Goal: Find specific page/section: Find specific page/section

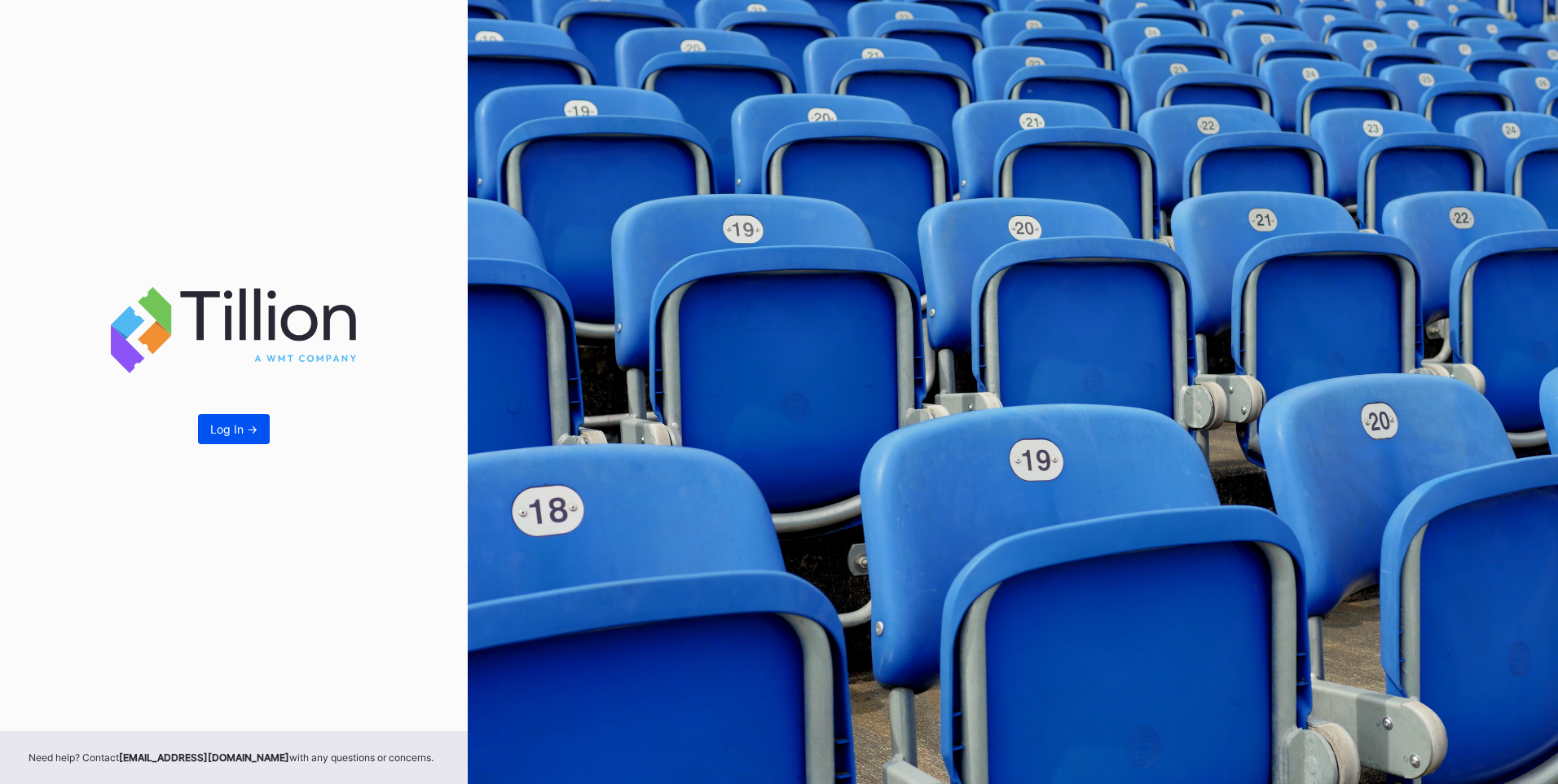
click at [219, 423] on div "Log In ->" at bounding box center [233, 429] width 47 height 14
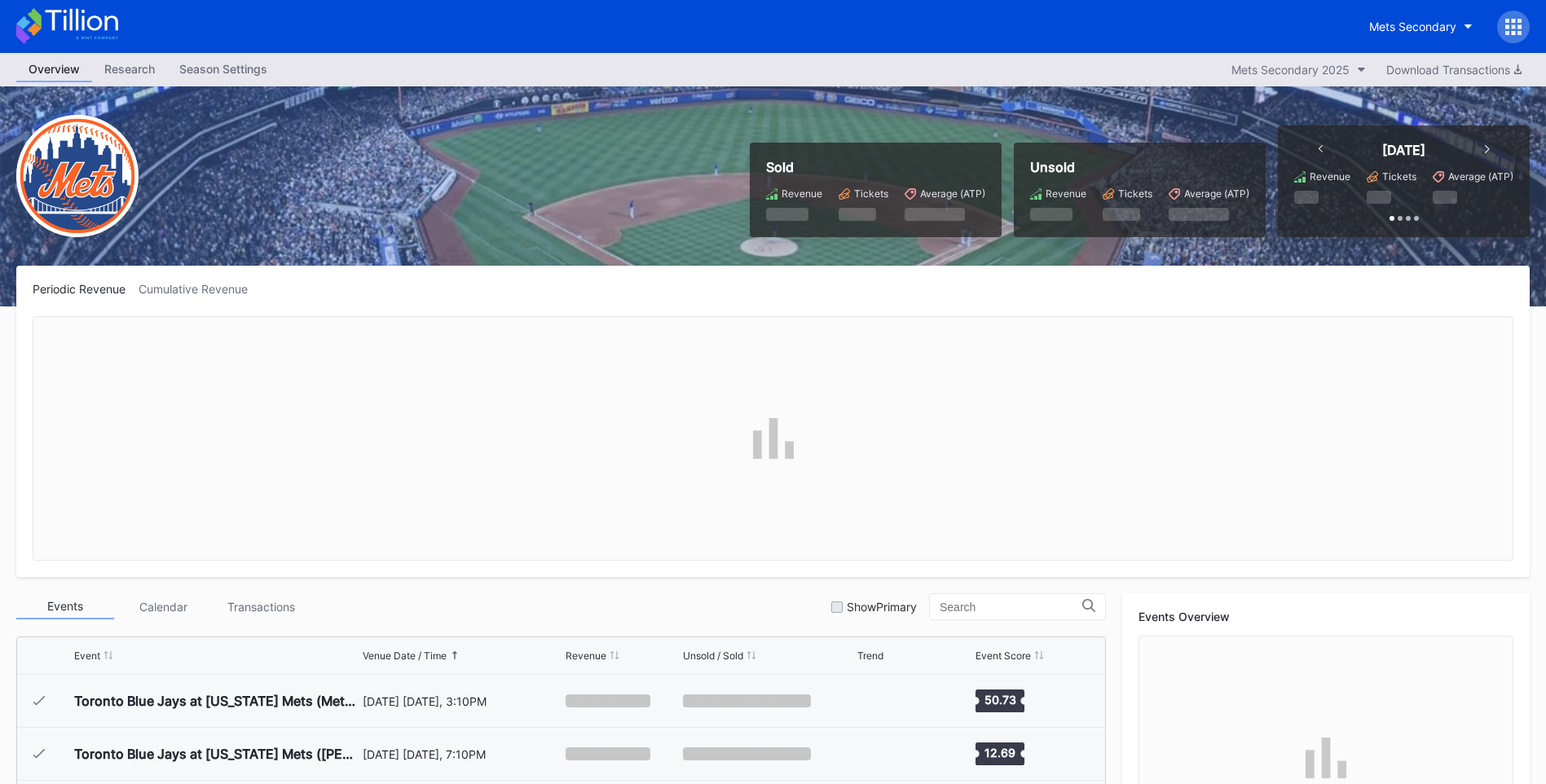
scroll to position [4126, 0]
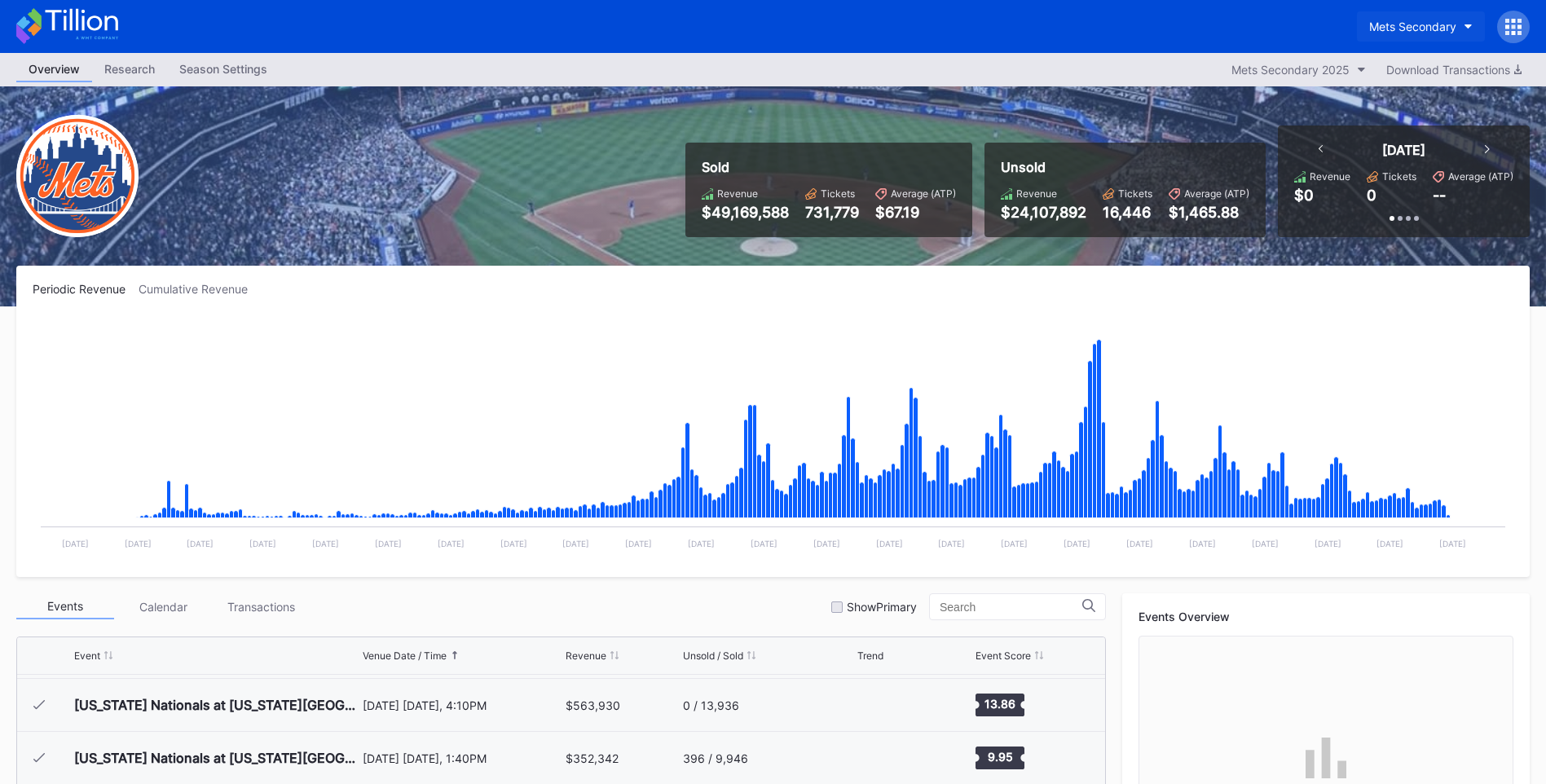
click at [1438, 31] on div "Mets Secondary" at bounding box center [1413, 26] width 87 height 14
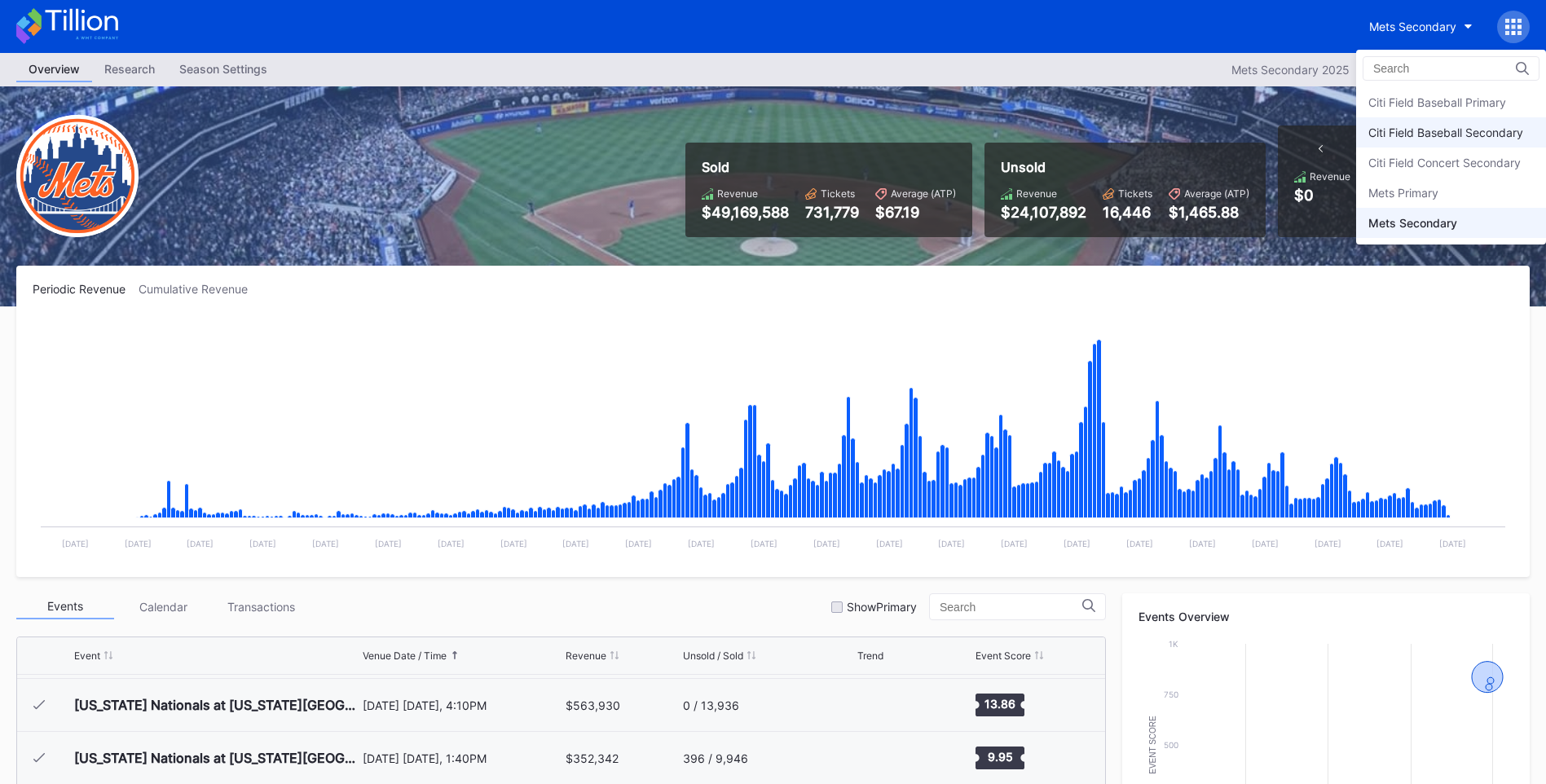
click at [1438, 134] on div "Citi Field Baseball Secondary" at bounding box center [1445, 133] width 155 height 14
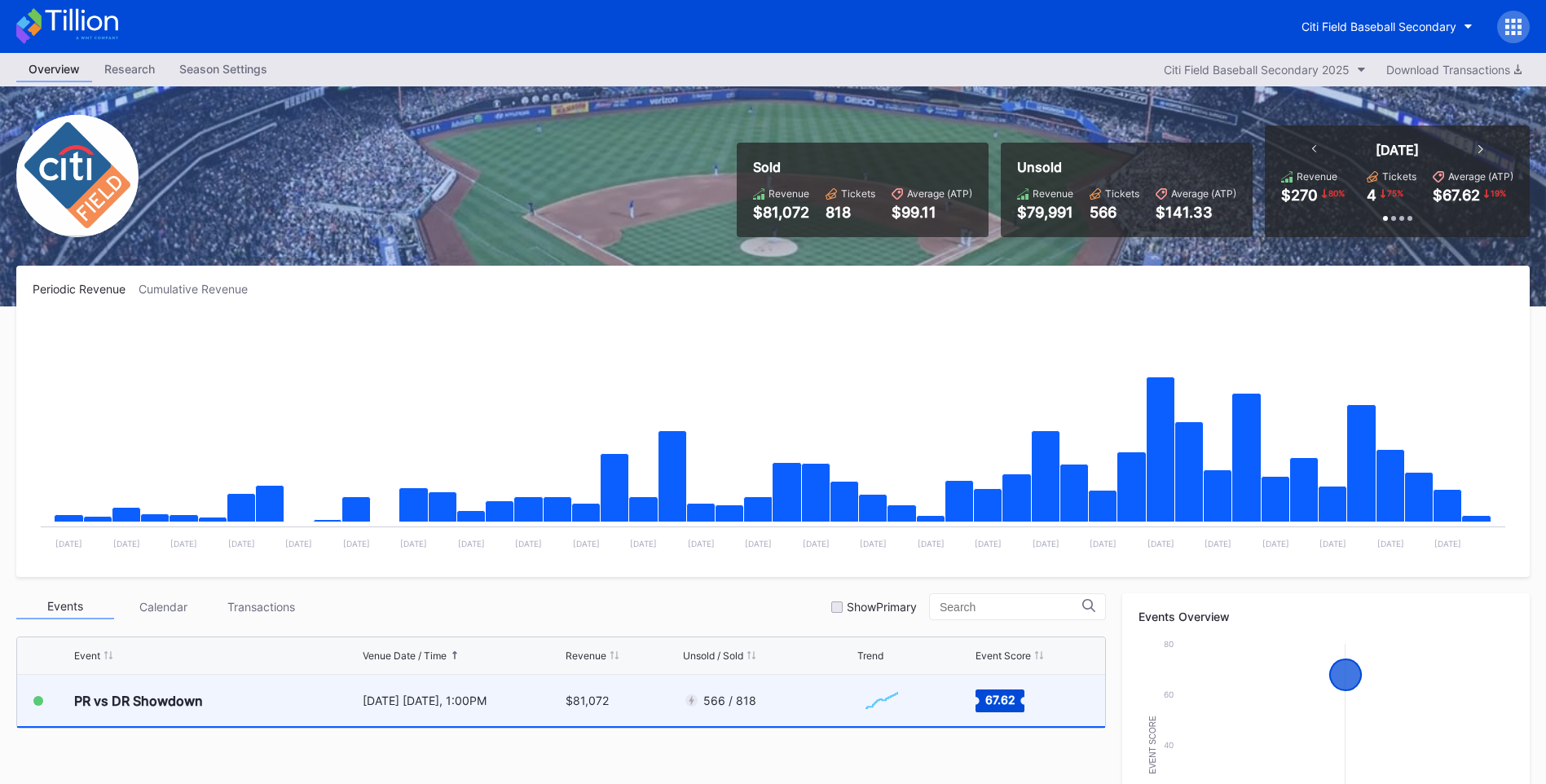
click at [257, 691] on div "PR vs DR Showdown" at bounding box center [216, 700] width 284 height 52
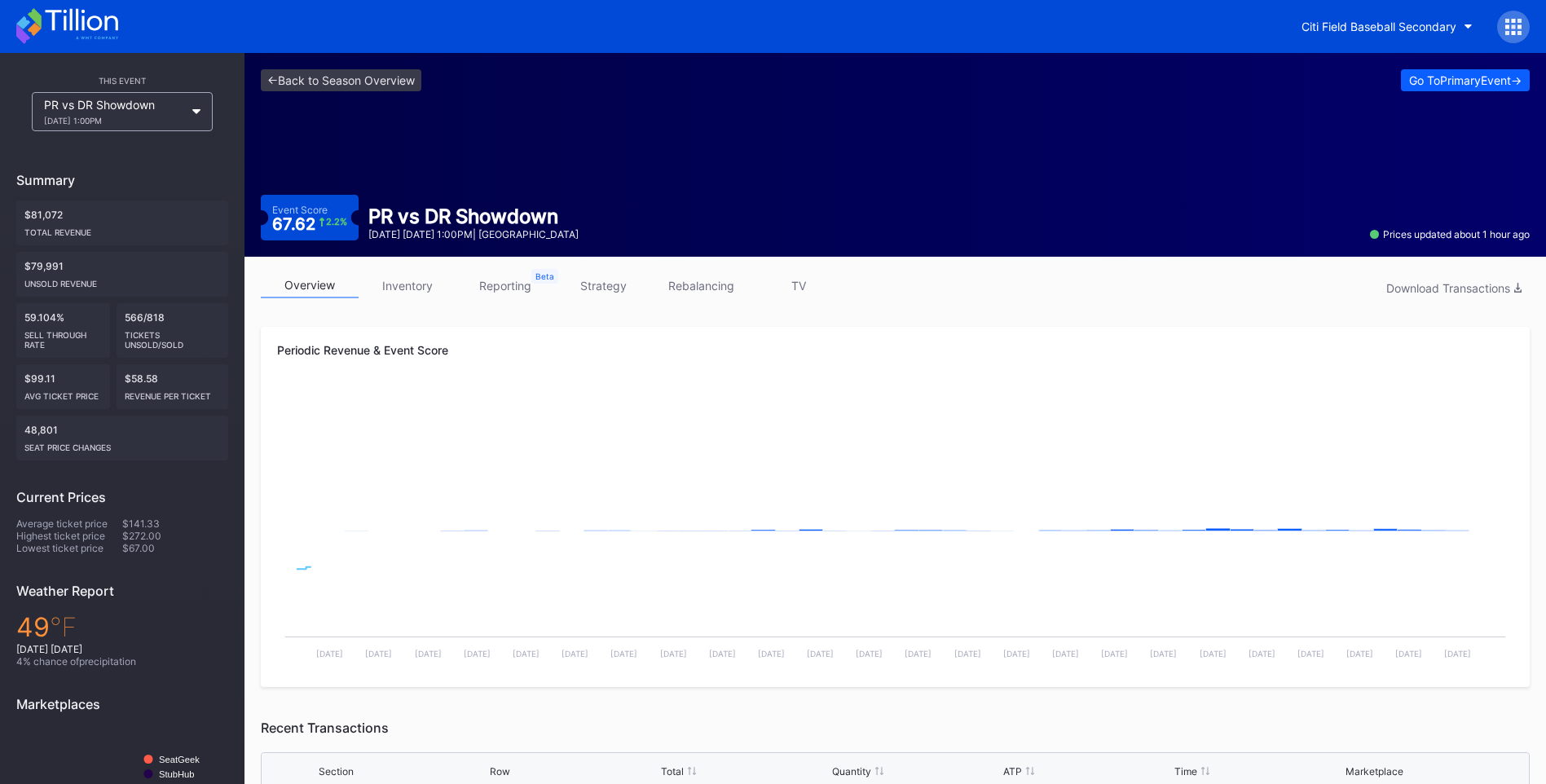
click at [426, 294] on link "inventory" at bounding box center [407, 285] width 98 height 25
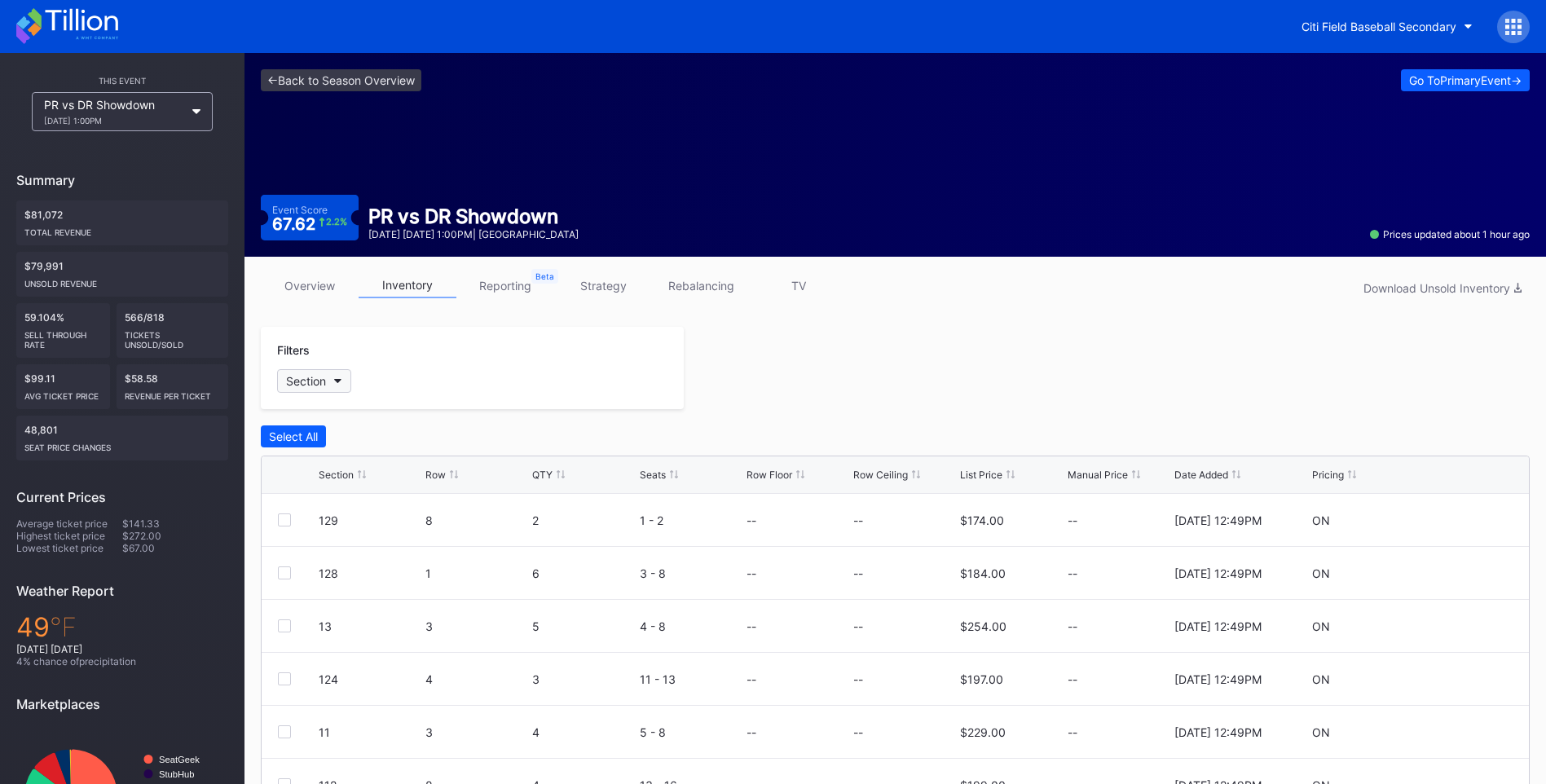
click at [331, 378] on button "Section" at bounding box center [314, 380] width 74 height 24
click at [498, 434] on div "Select All" at bounding box center [895, 436] width 1269 height 22
click at [330, 293] on link "overview" at bounding box center [310, 285] width 98 height 25
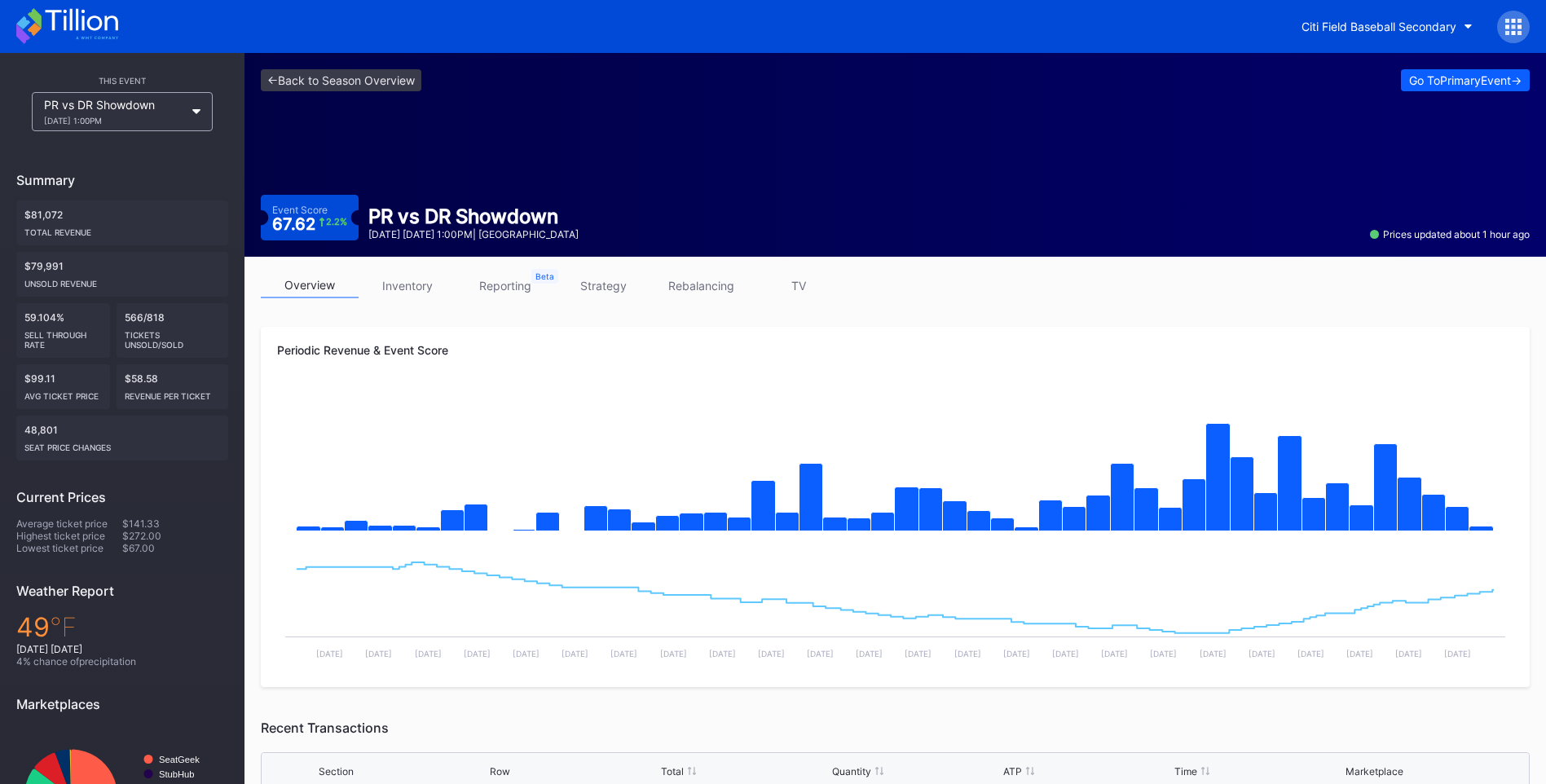
click at [414, 287] on link "inventory" at bounding box center [407, 285] width 98 height 25
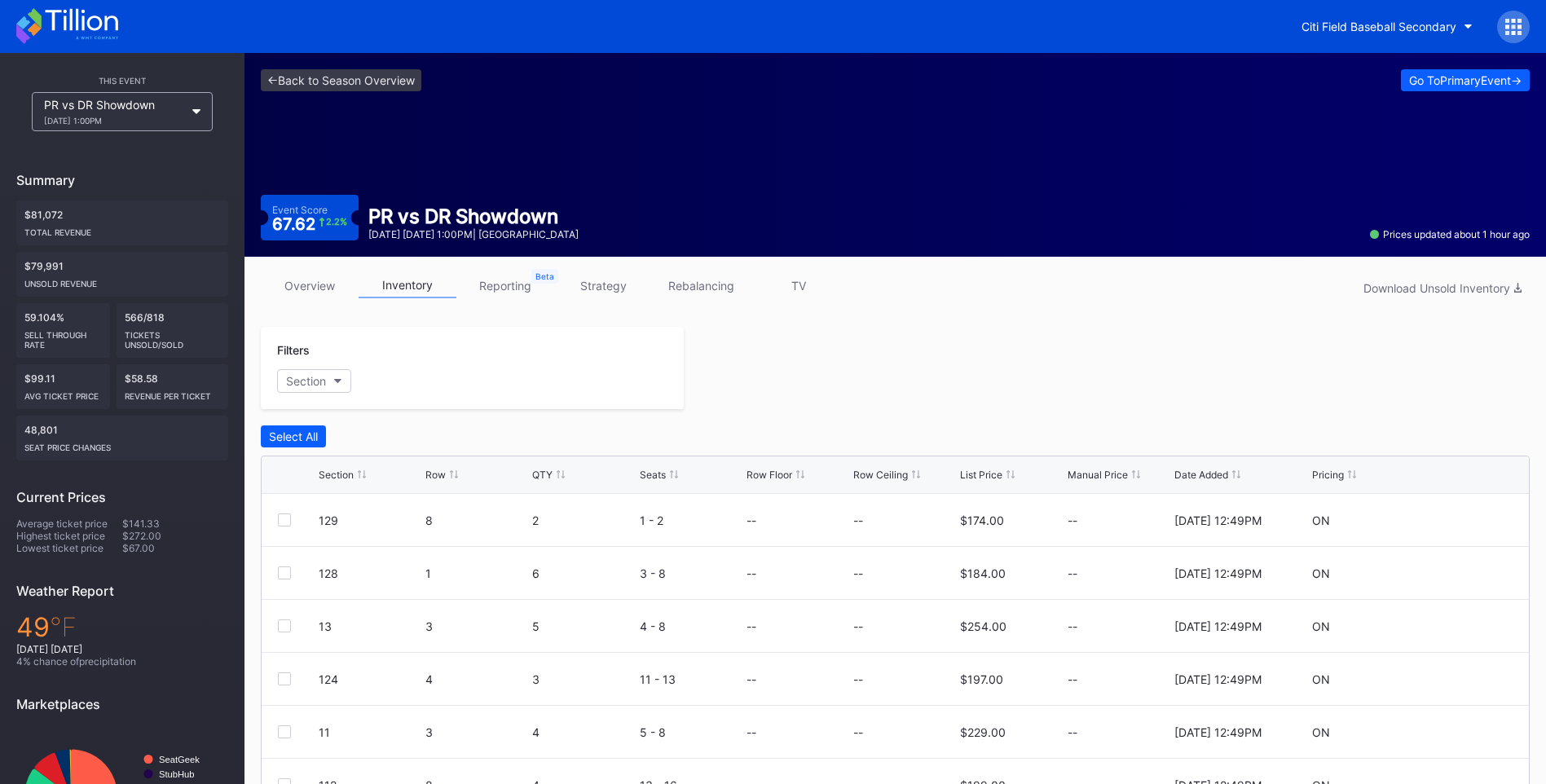
click at [123, 27] on div "Citi Field Baseball Secondary" at bounding box center [773, 26] width 1546 height 53
click at [117, 27] on icon at bounding box center [80, 19] width 73 height 22
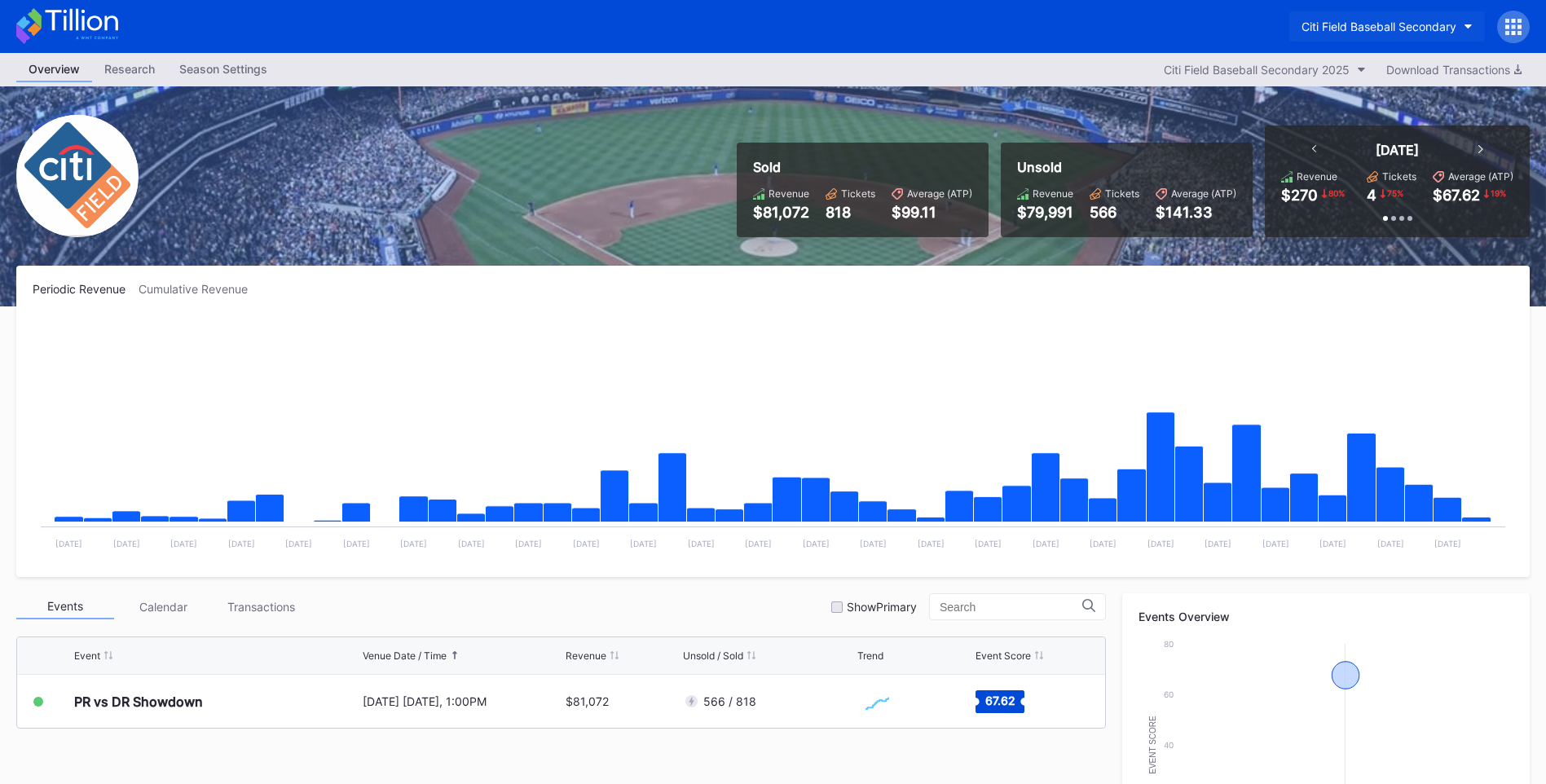
click at [1428, 28] on div "Citi Field Baseball Secondary" at bounding box center [1378, 26] width 155 height 14
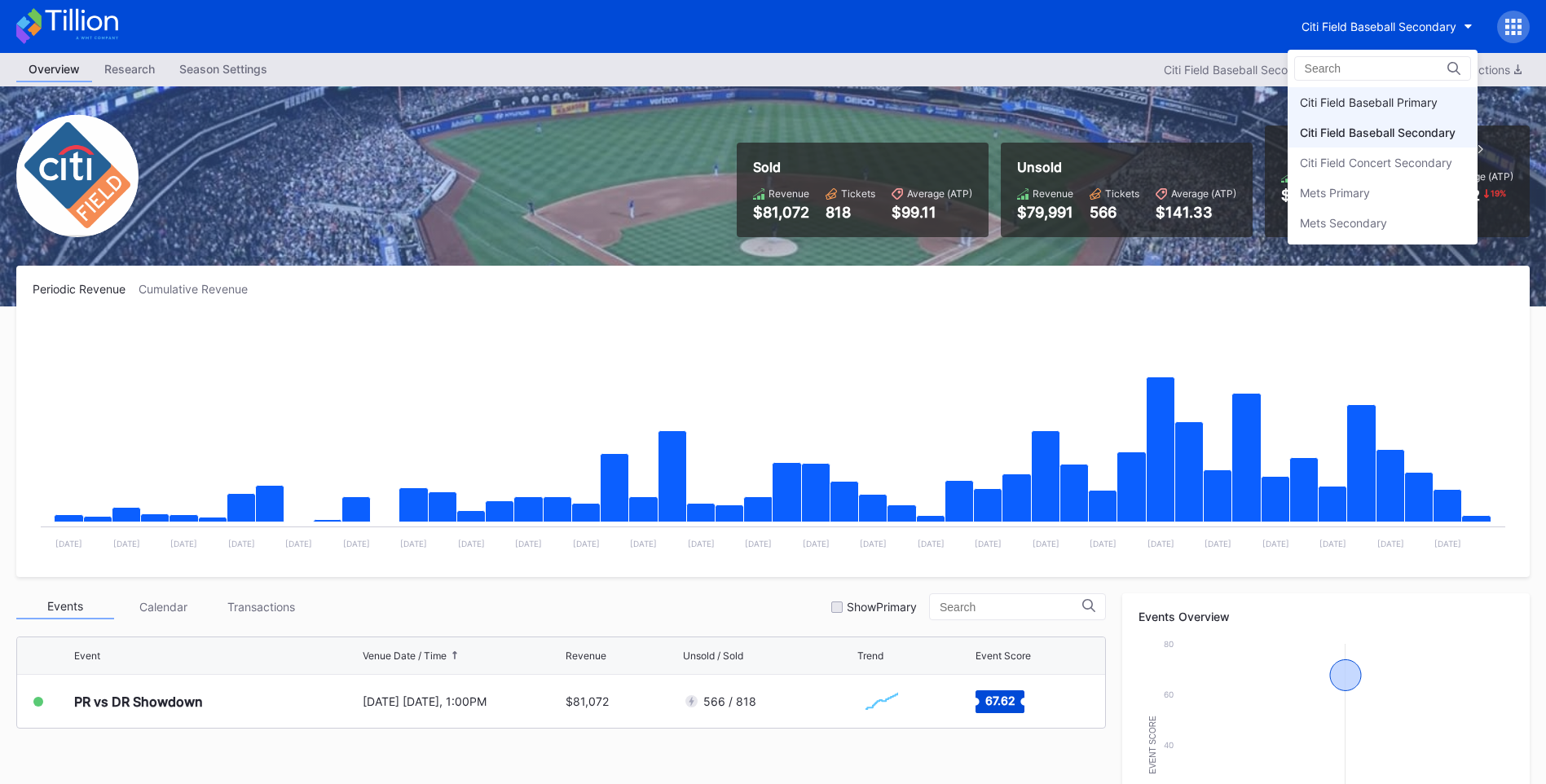
click at [1395, 94] on div "Citi Field Baseball Primary" at bounding box center [1382, 102] width 190 height 30
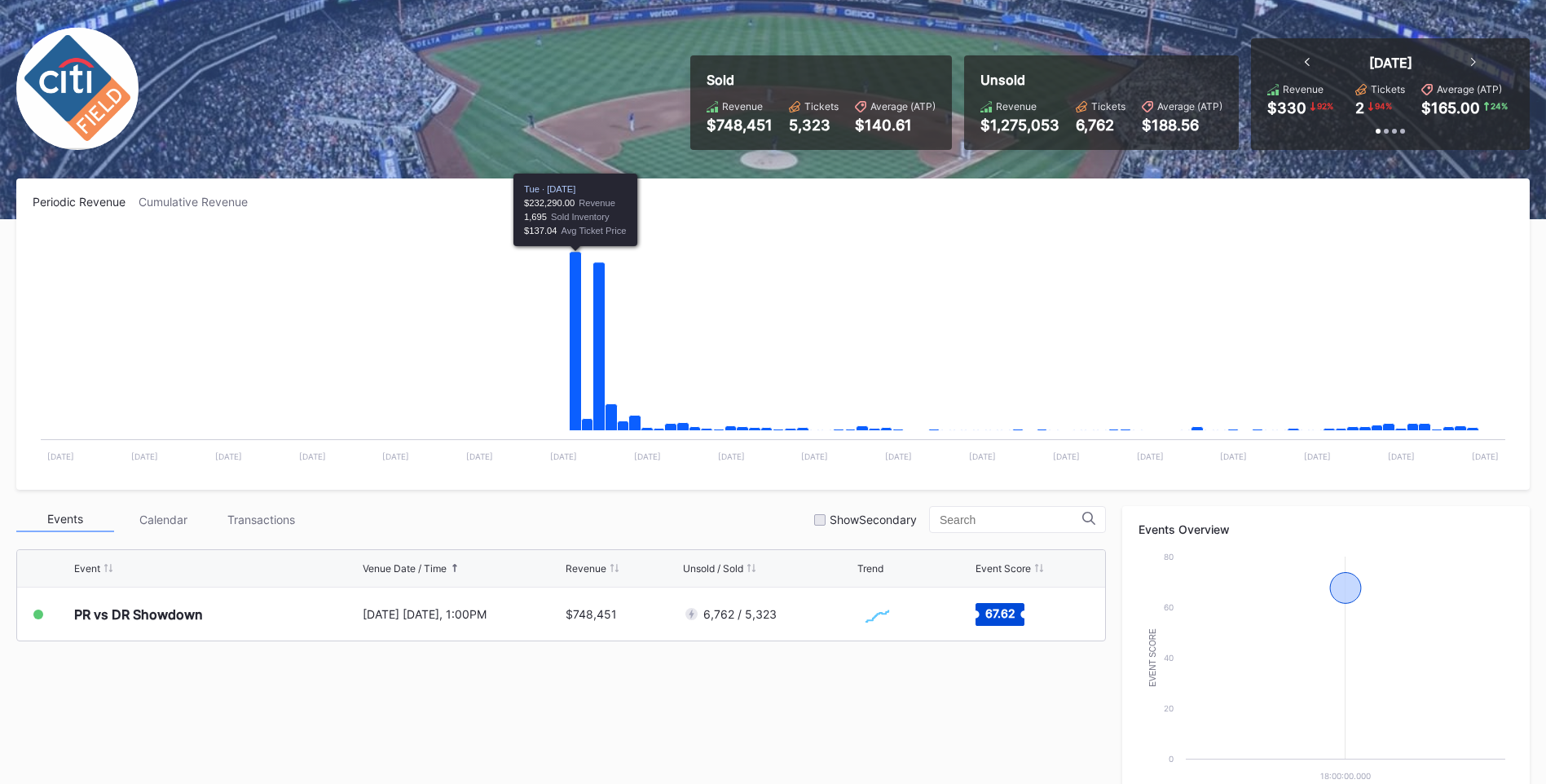
scroll to position [245, 0]
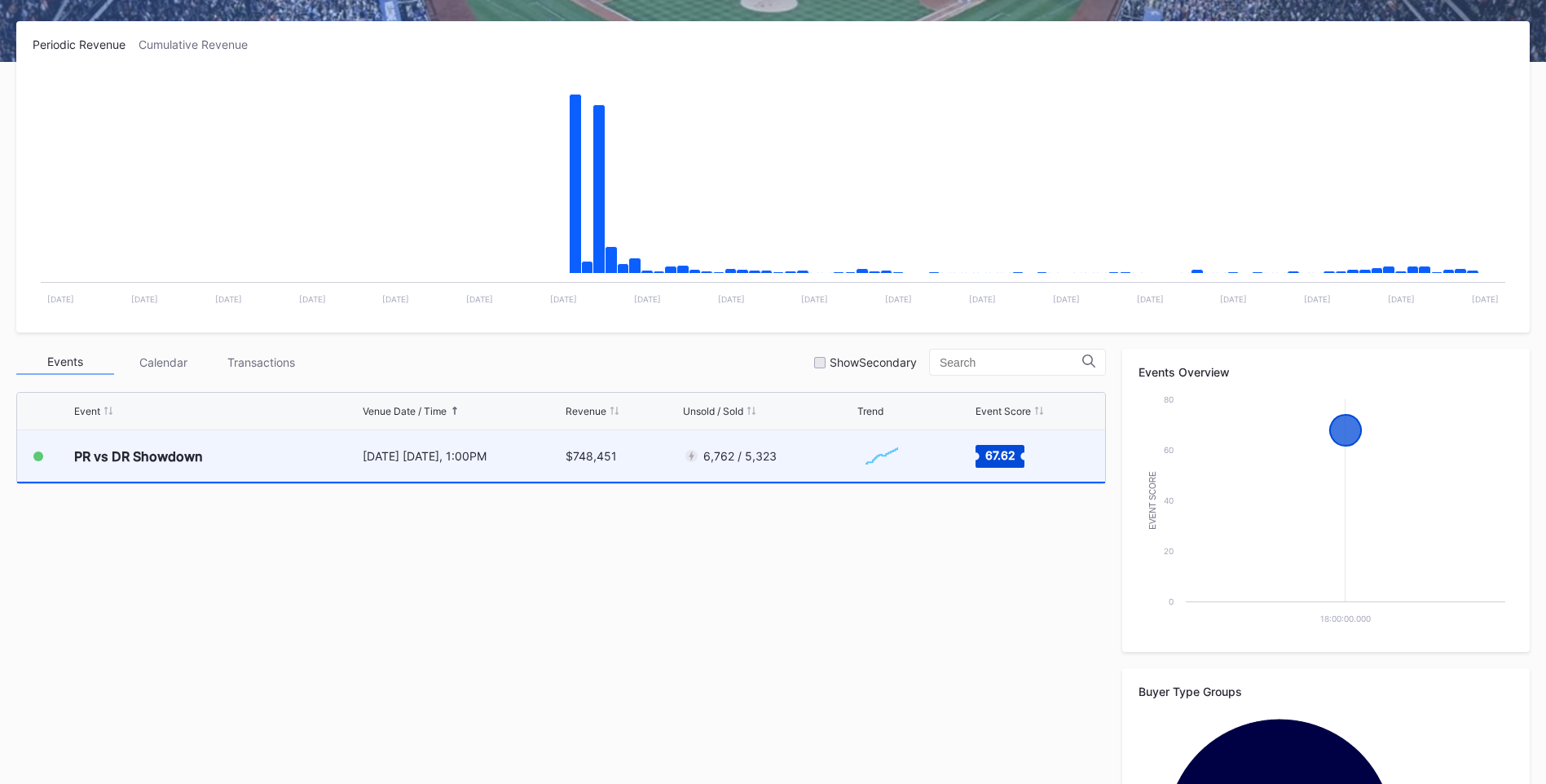
click at [285, 460] on div "PR vs DR Showdown" at bounding box center [216, 455] width 284 height 52
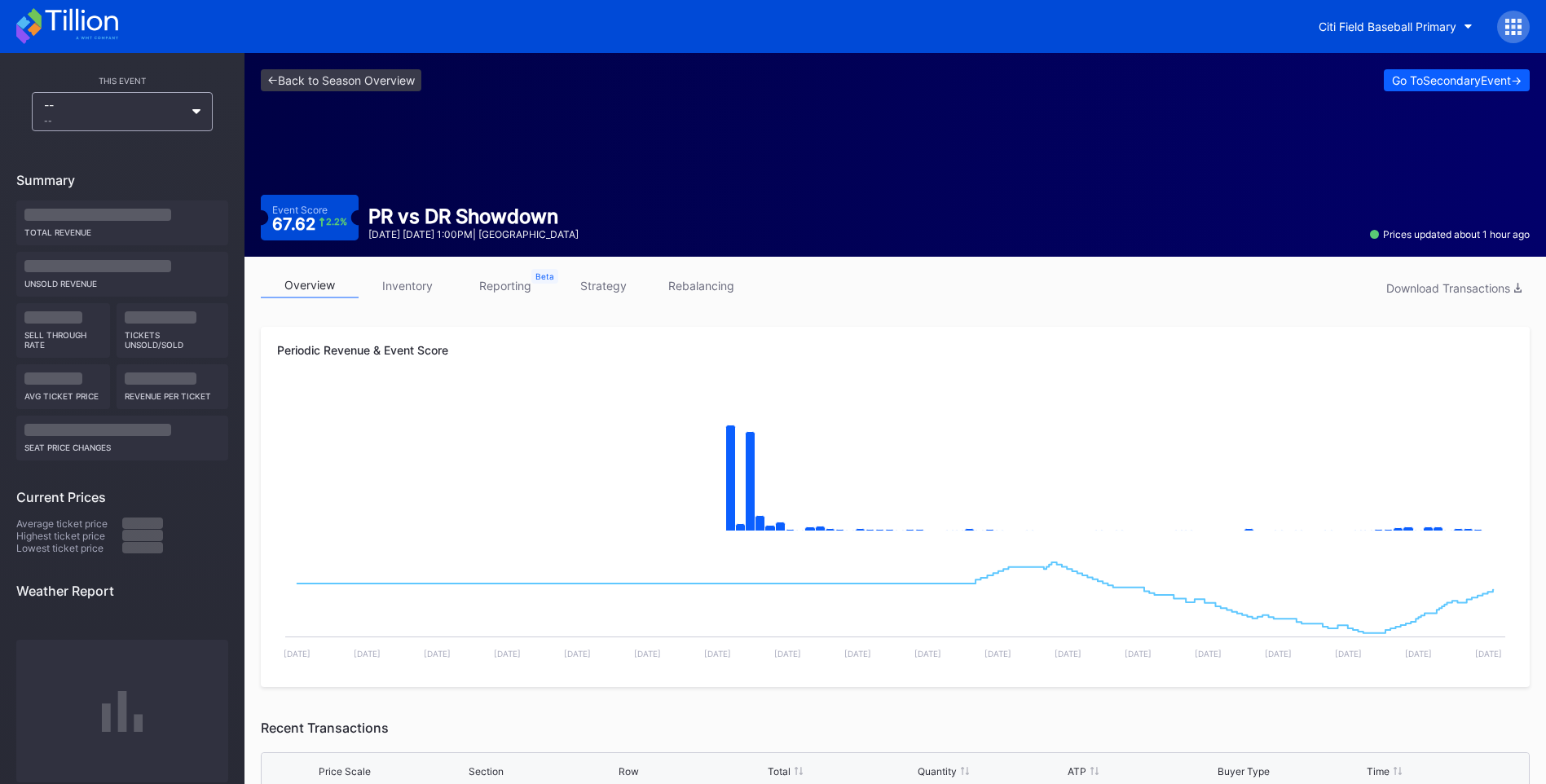
click at [400, 283] on link "inventory" at bounding box center [407, 285] width 98 height 25
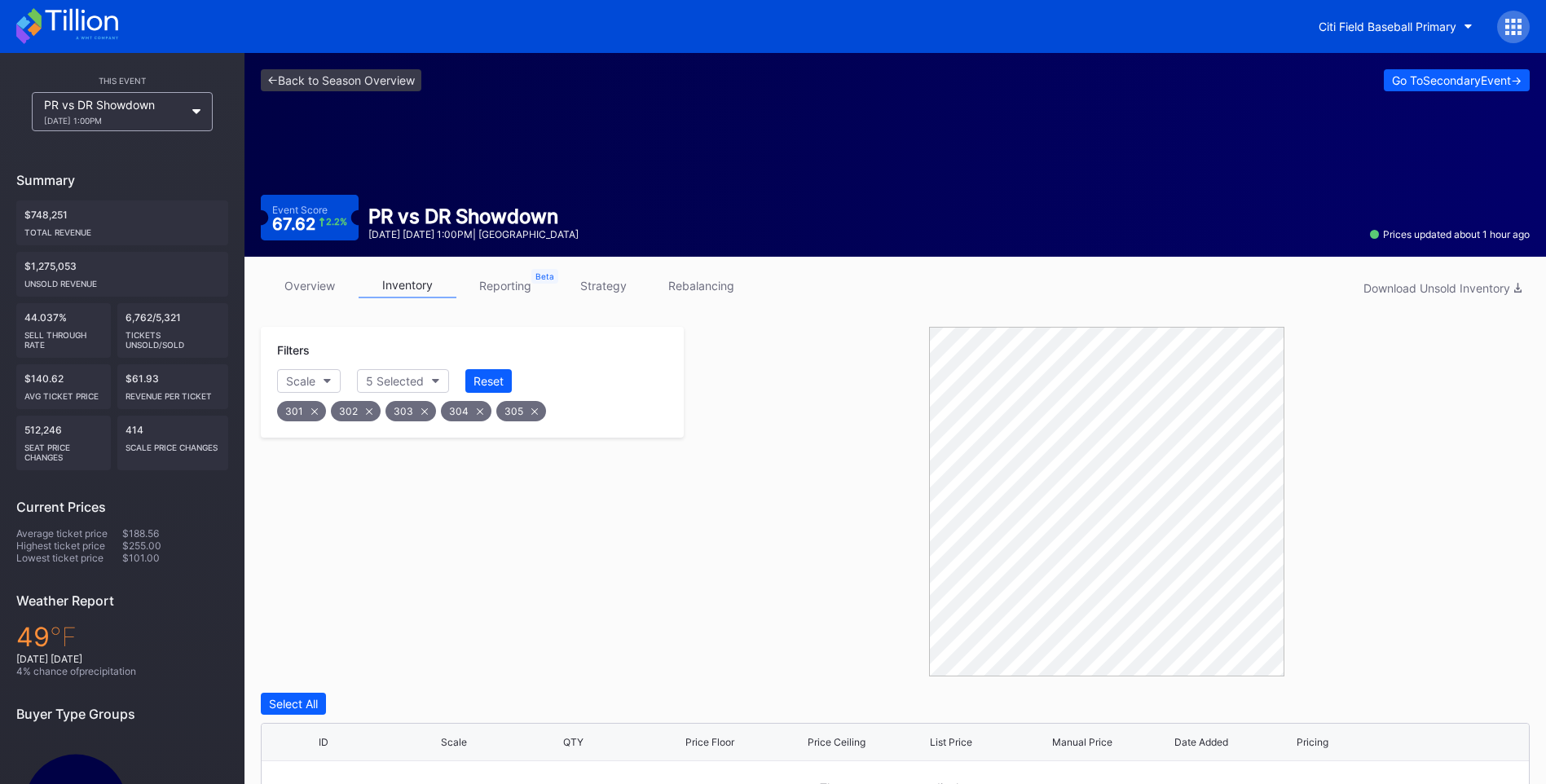
click at [102, 16] on icon at bounding box center [67, 25] width 102 height 36
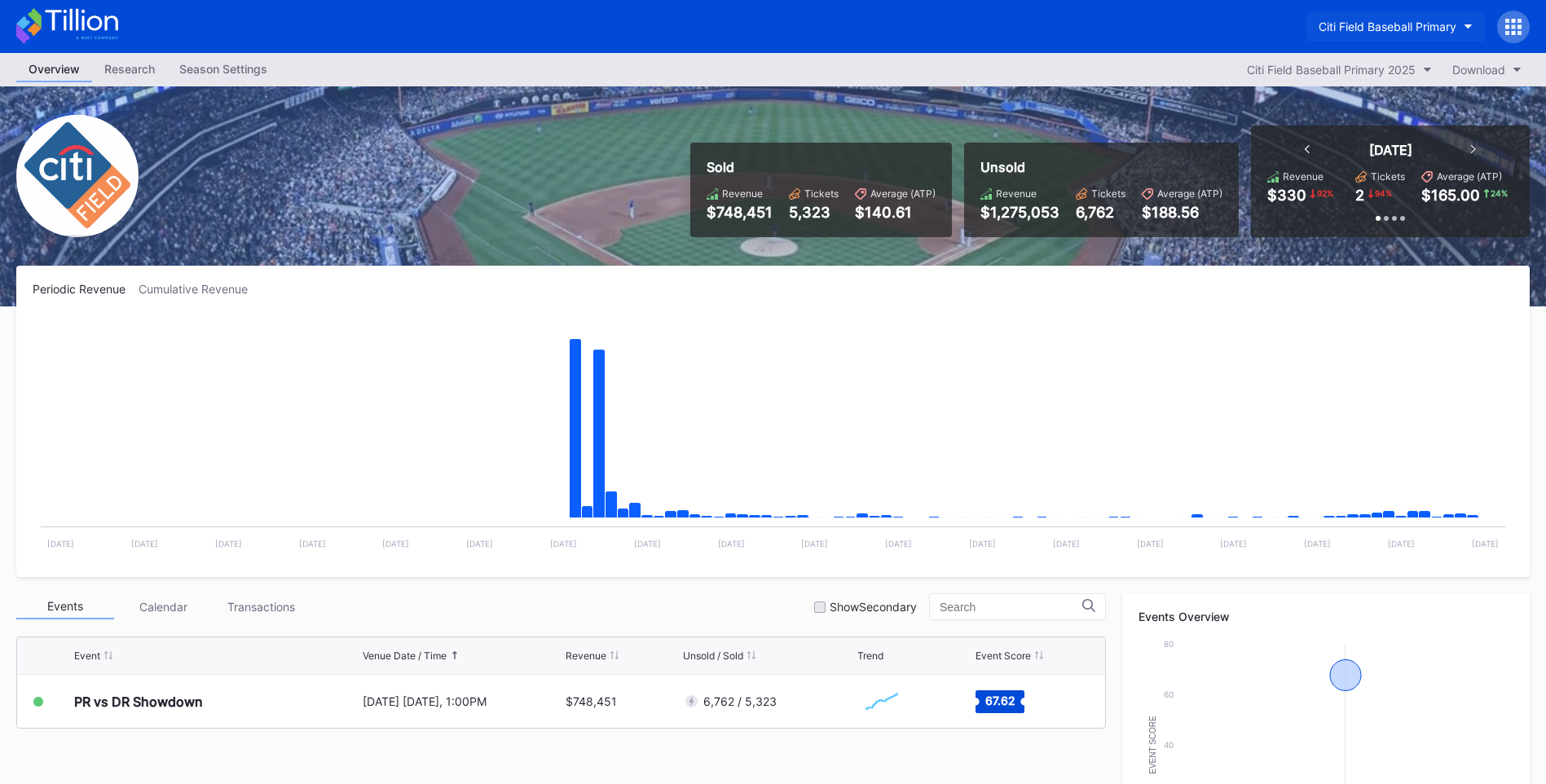
click at [1449, 35] on button "Citi Field Baseball Primary" at bounding box center [1396, 26] width 178 height 30
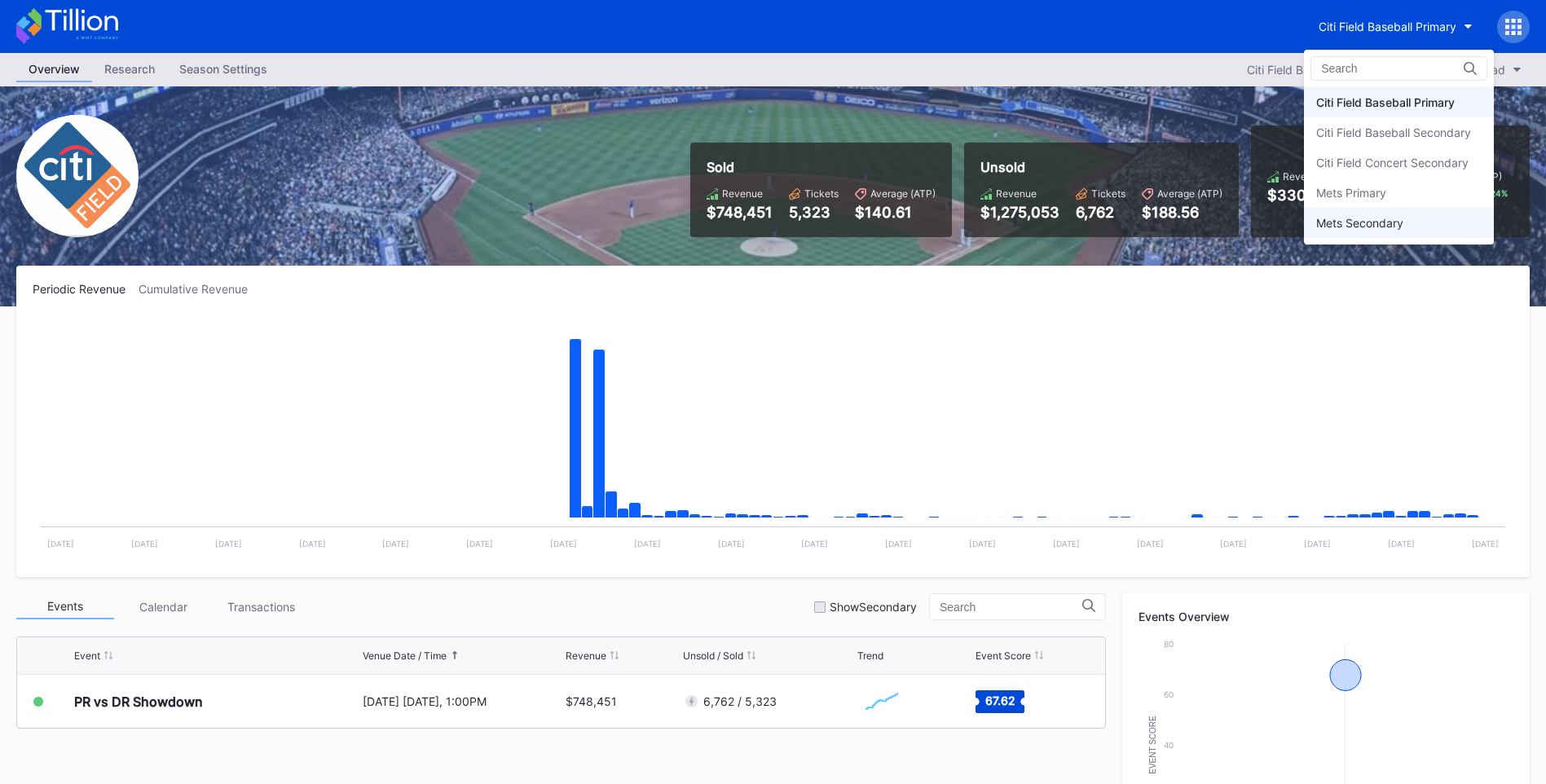
click at [1403, 219] on div "Mets Secondary" at bounding box center [1360, 223] width 87 height 14
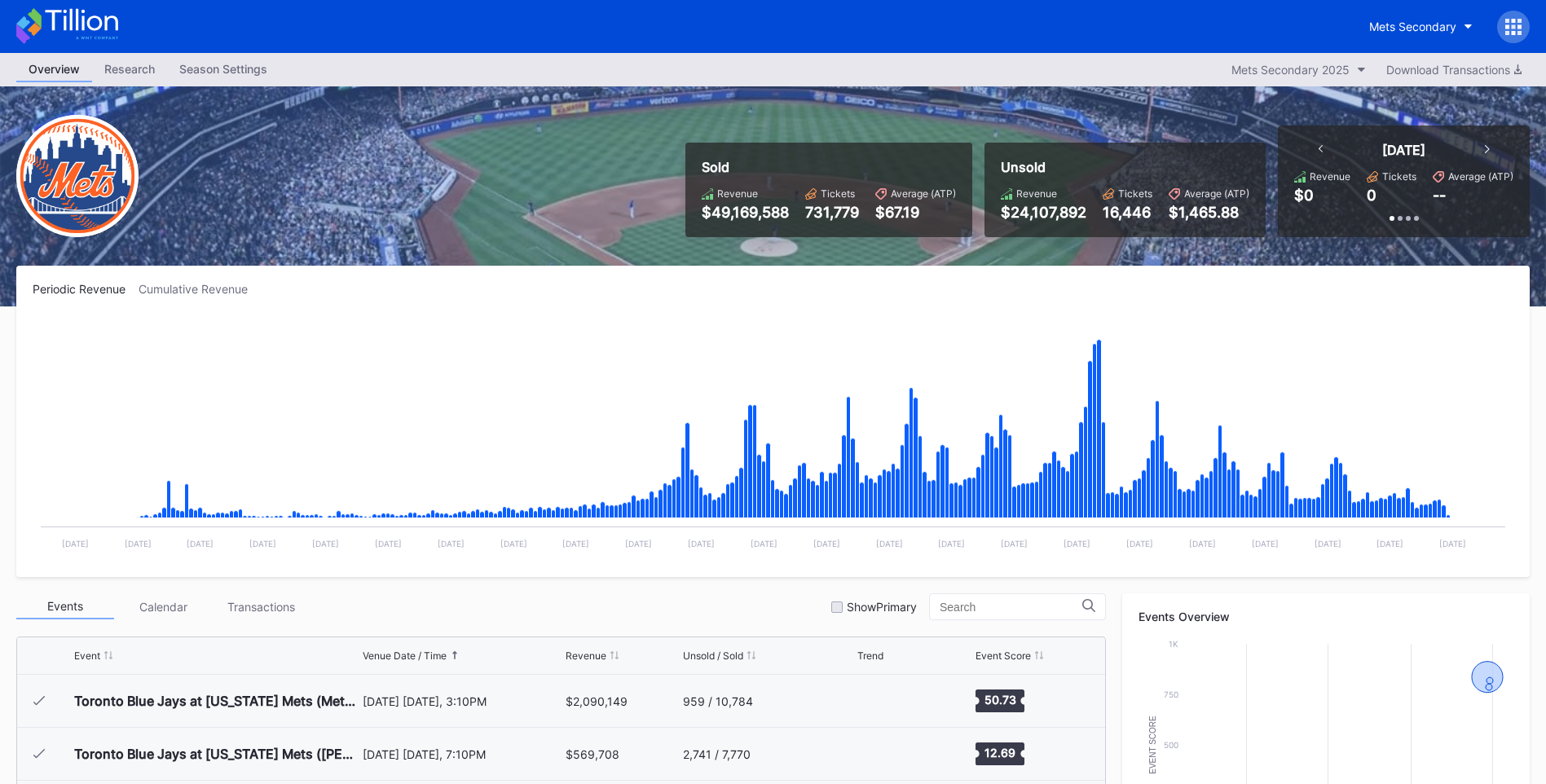
scroll to position [4126, 0]
